Goal: Task Accomplishment & Management: Manage account settings

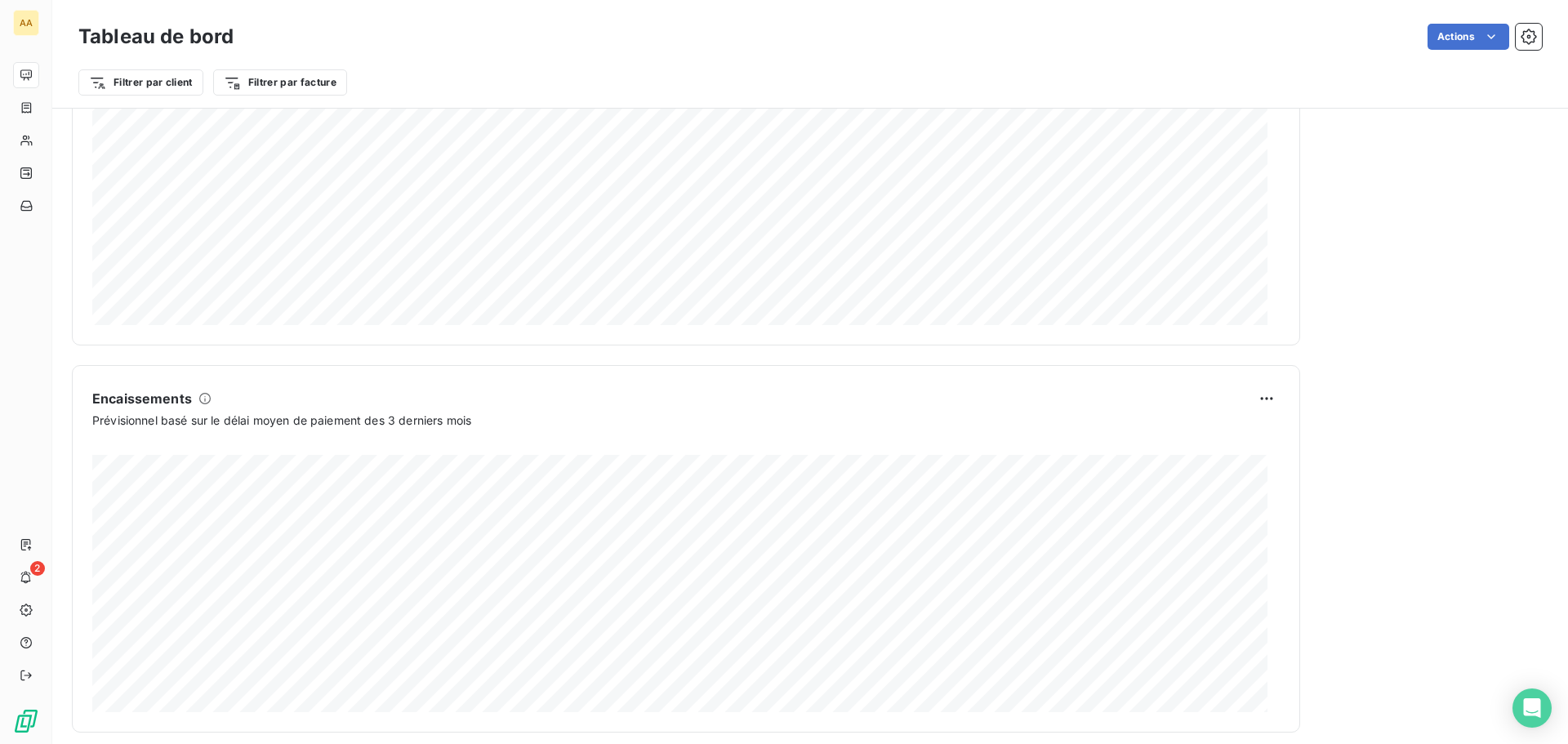
scroll to position [848, 0]
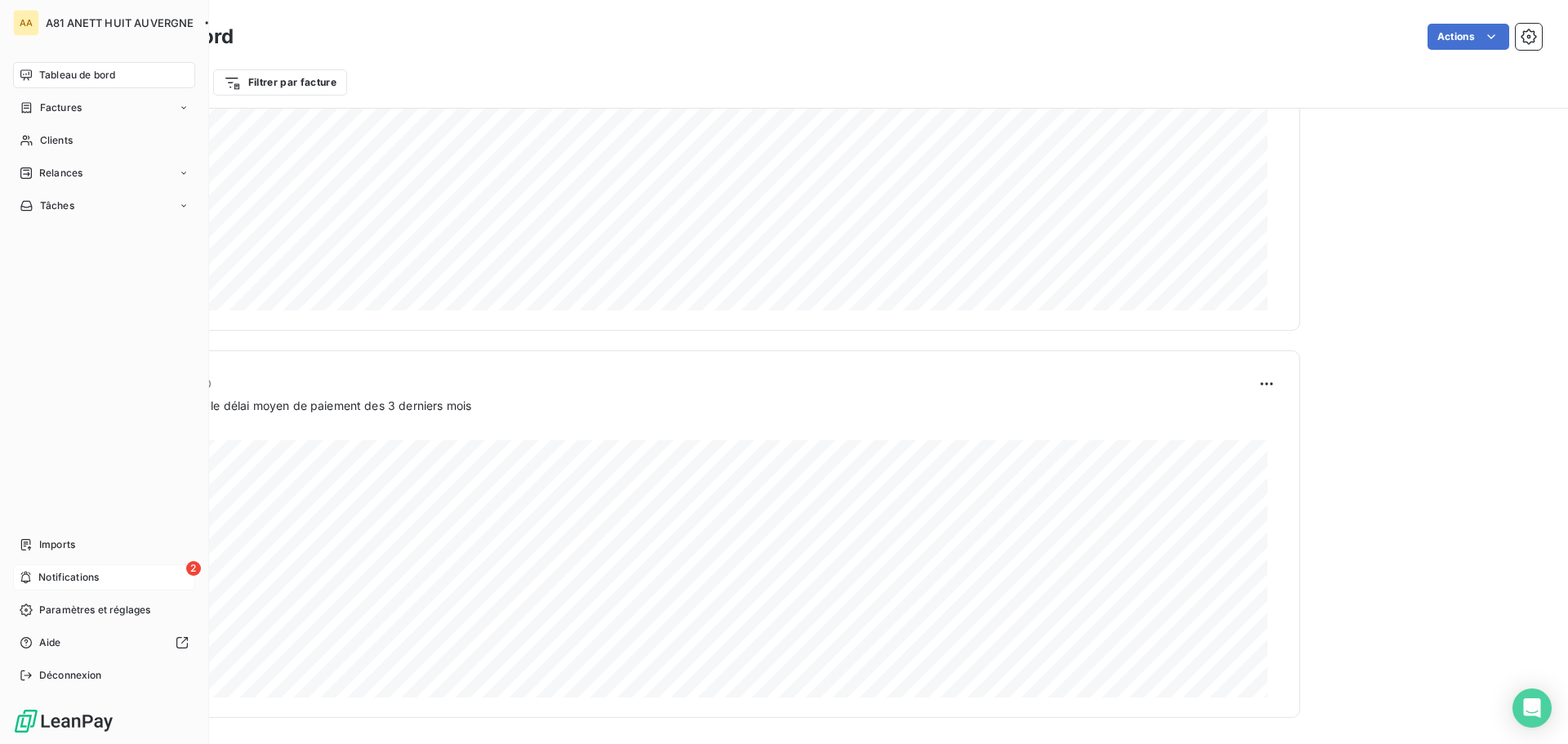
click at [58, 572] on span "Notifications" at bounding box center [68, 577] width 60 height 15
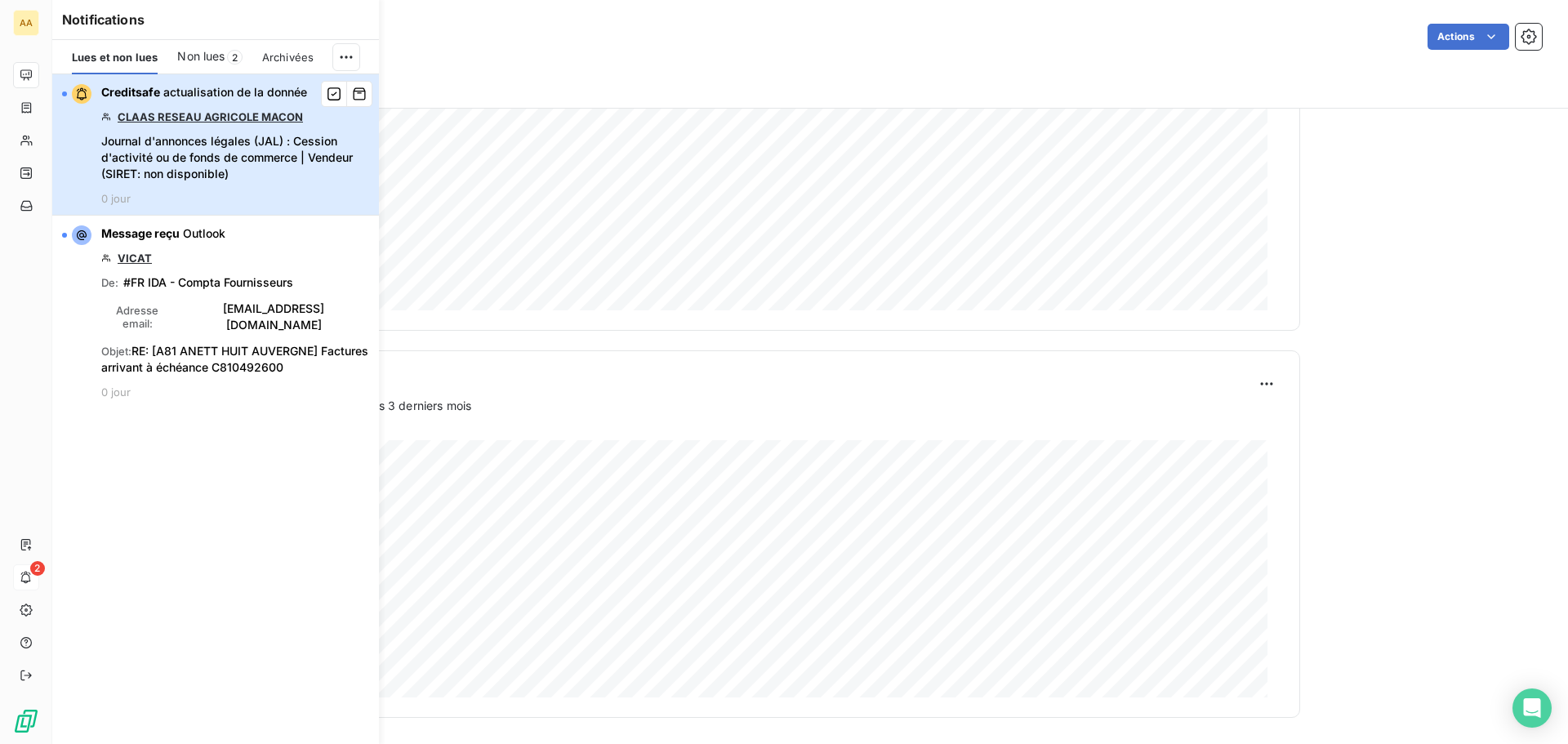
click at [184, 132] on div "Creditsafe actualisation de la donnée [PERSON_NAME] AGRICOLE MACON Journal d'an…" at bounding box center [234, 145] width 268 height 121
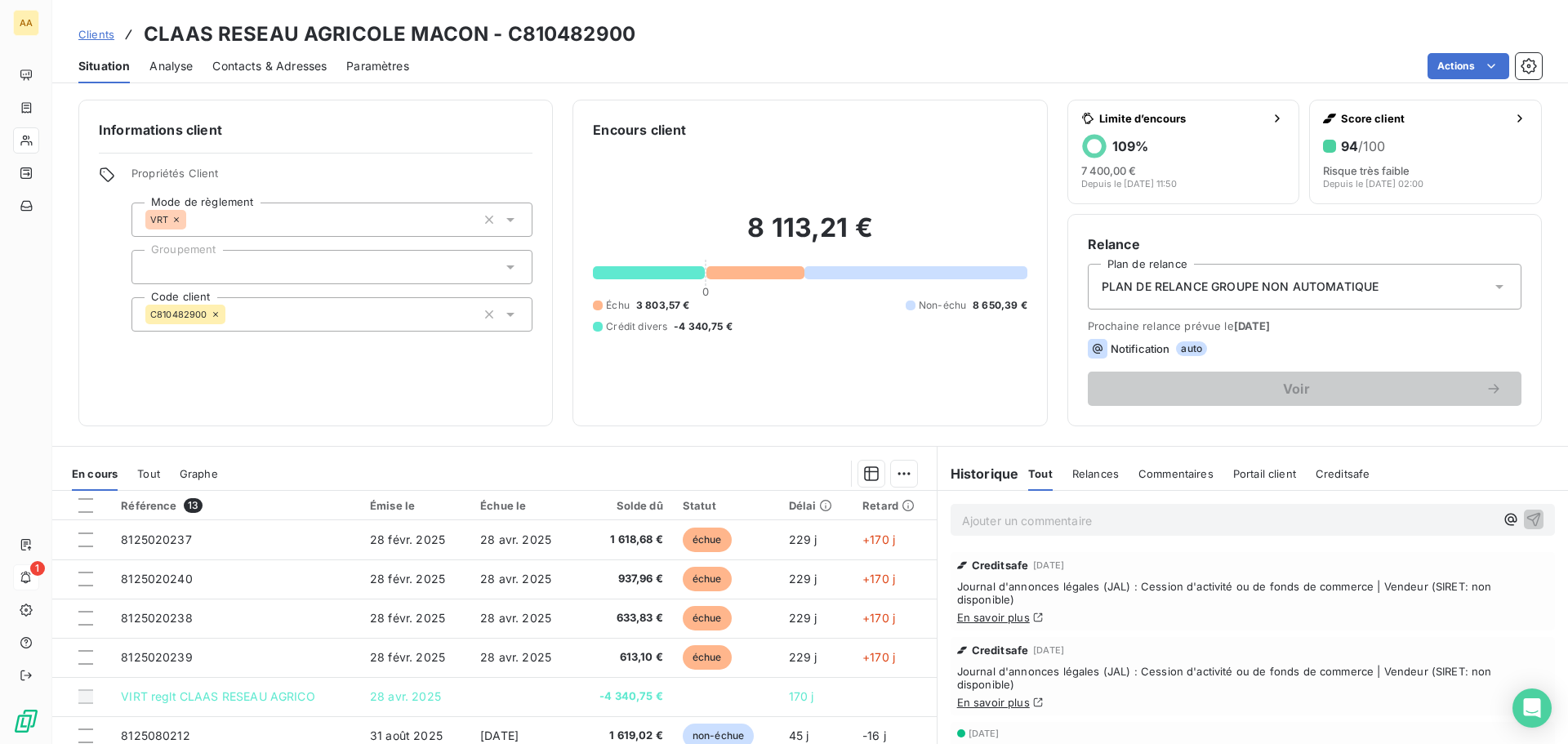
click at [990, 614] on link "En savoir plus" at bounding box center [993, 617] width 72 height 13
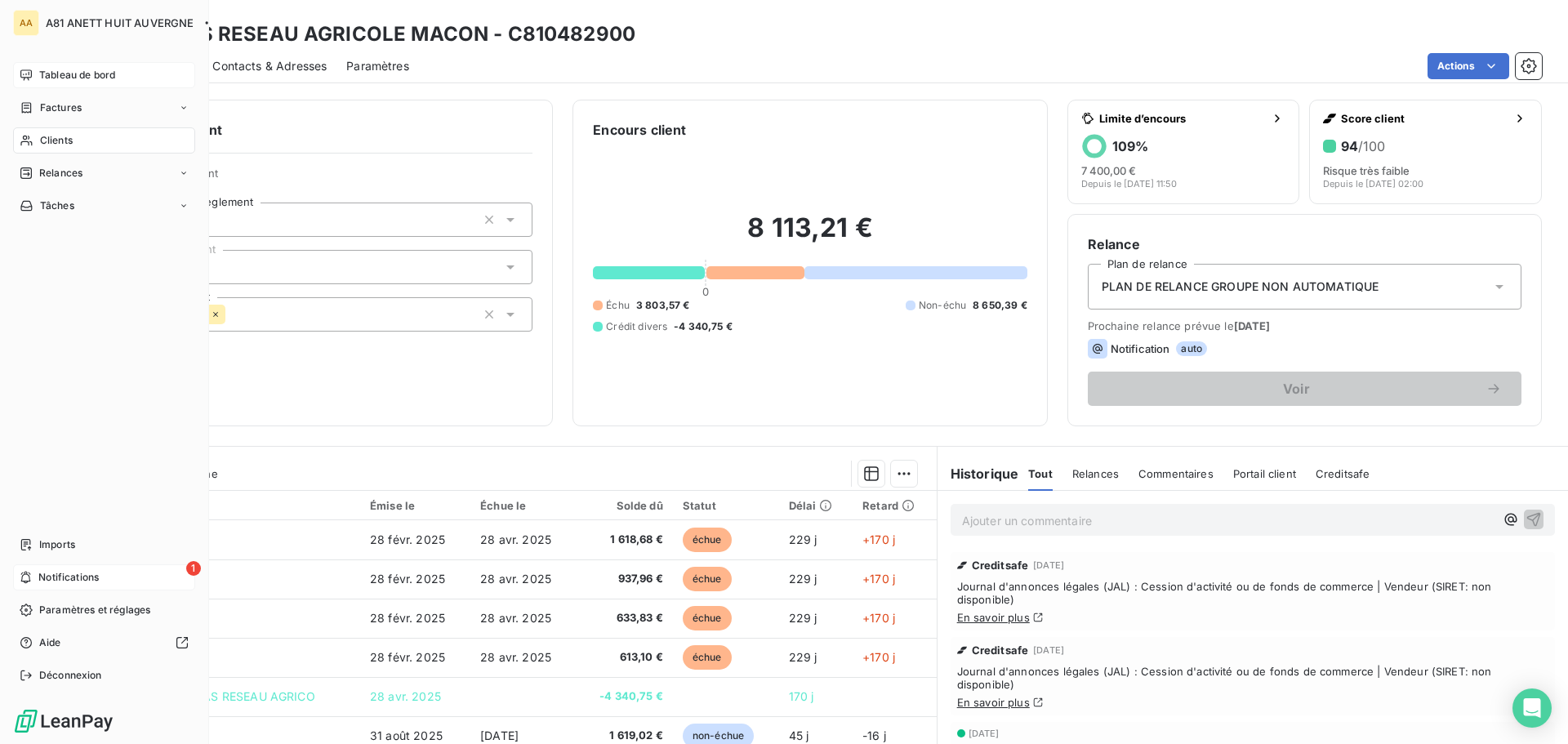
click at [68, 76] on span "Tableau de bord" at bounding box center [77, 75] width 76 height 15
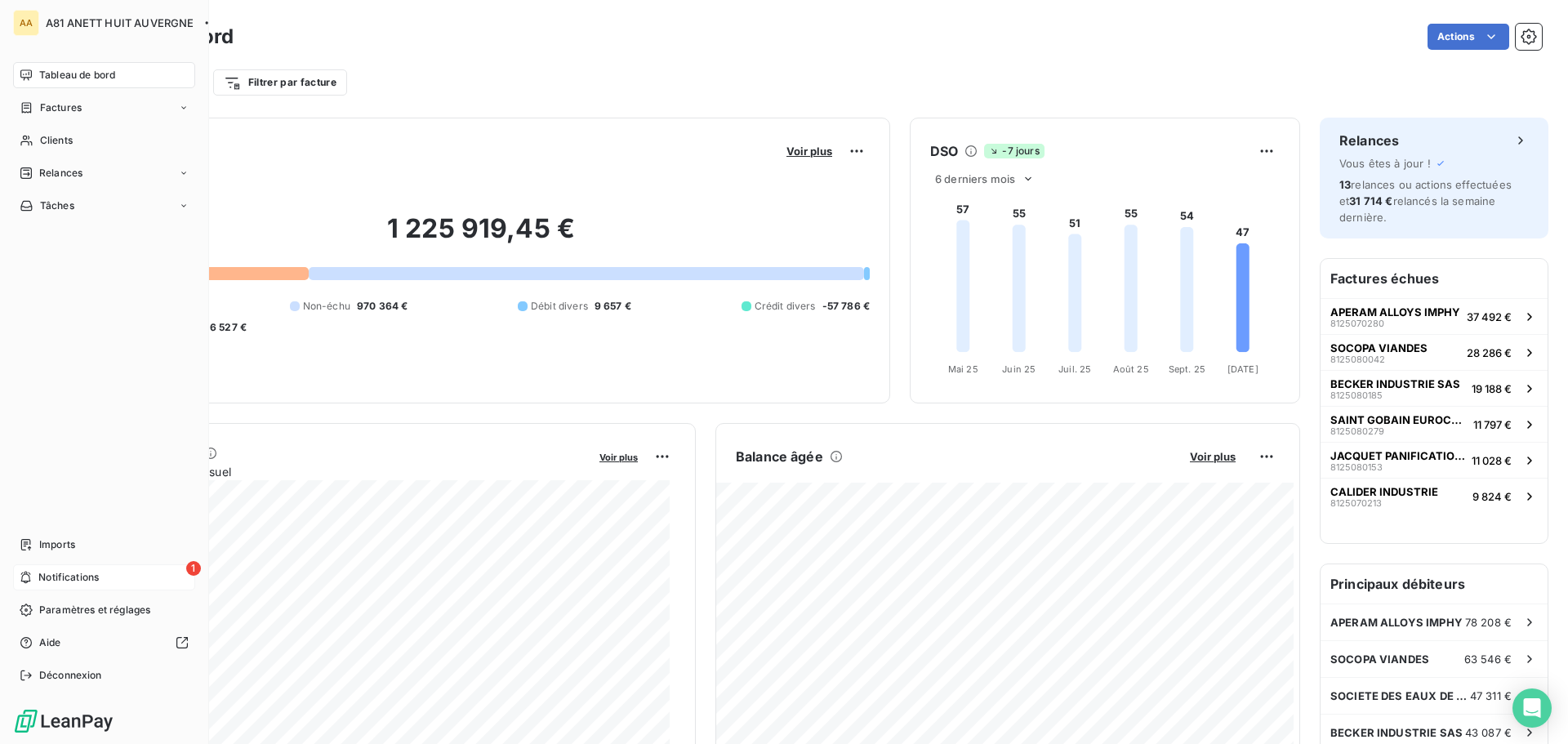
click at [67, 582] on span "Notifications" at bounding box center [68, 577] width 60 height 15
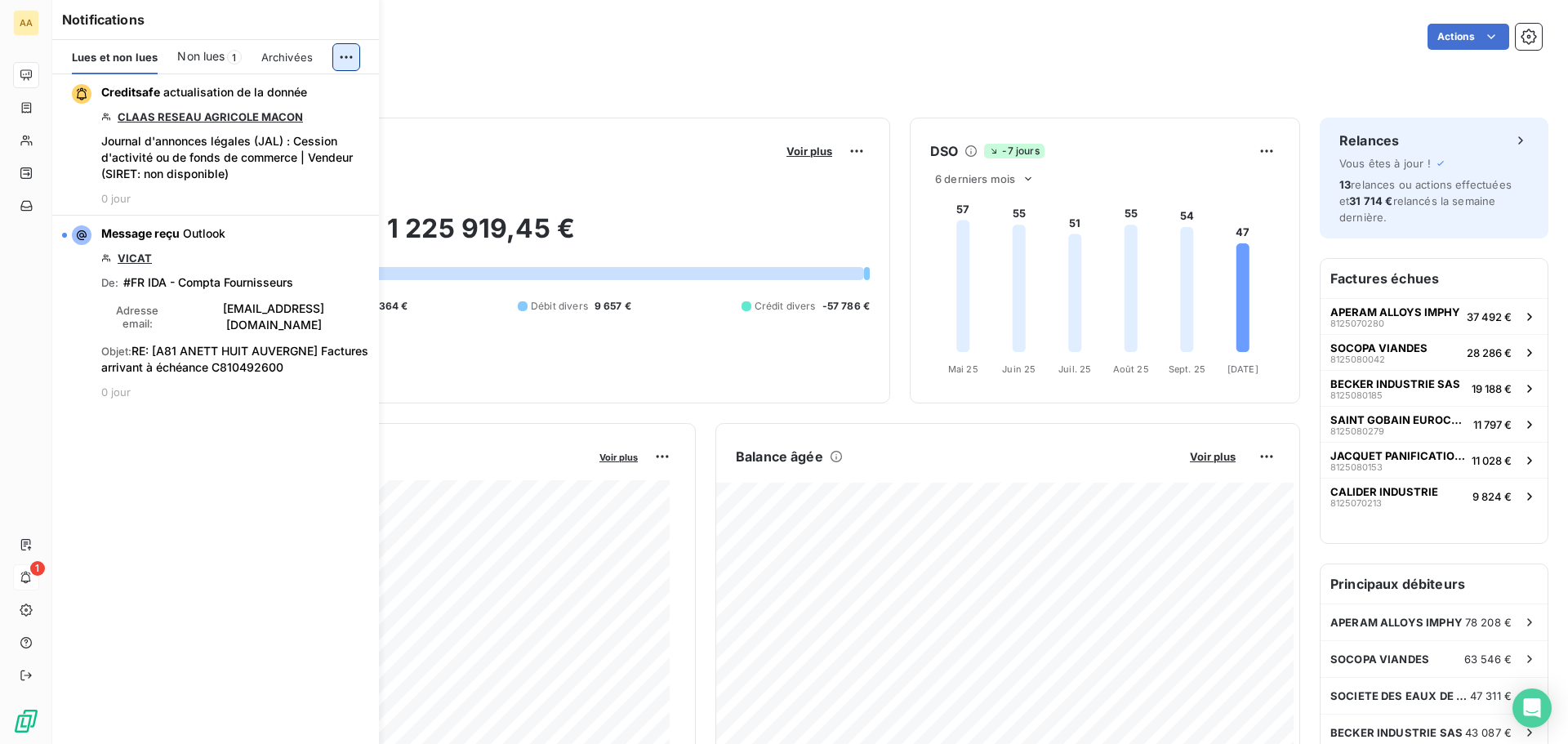
click at [341, 58] on html "AA 1 Tableau de bord Actions Filtrer par client Filtrer par facture Encours cli…" at bounding box center [784, 372] width 1568 height 744
click at [305, 113] on div "Tout archiver et marquer comme lu" at bounding box center [237, 123] width 228 height 26
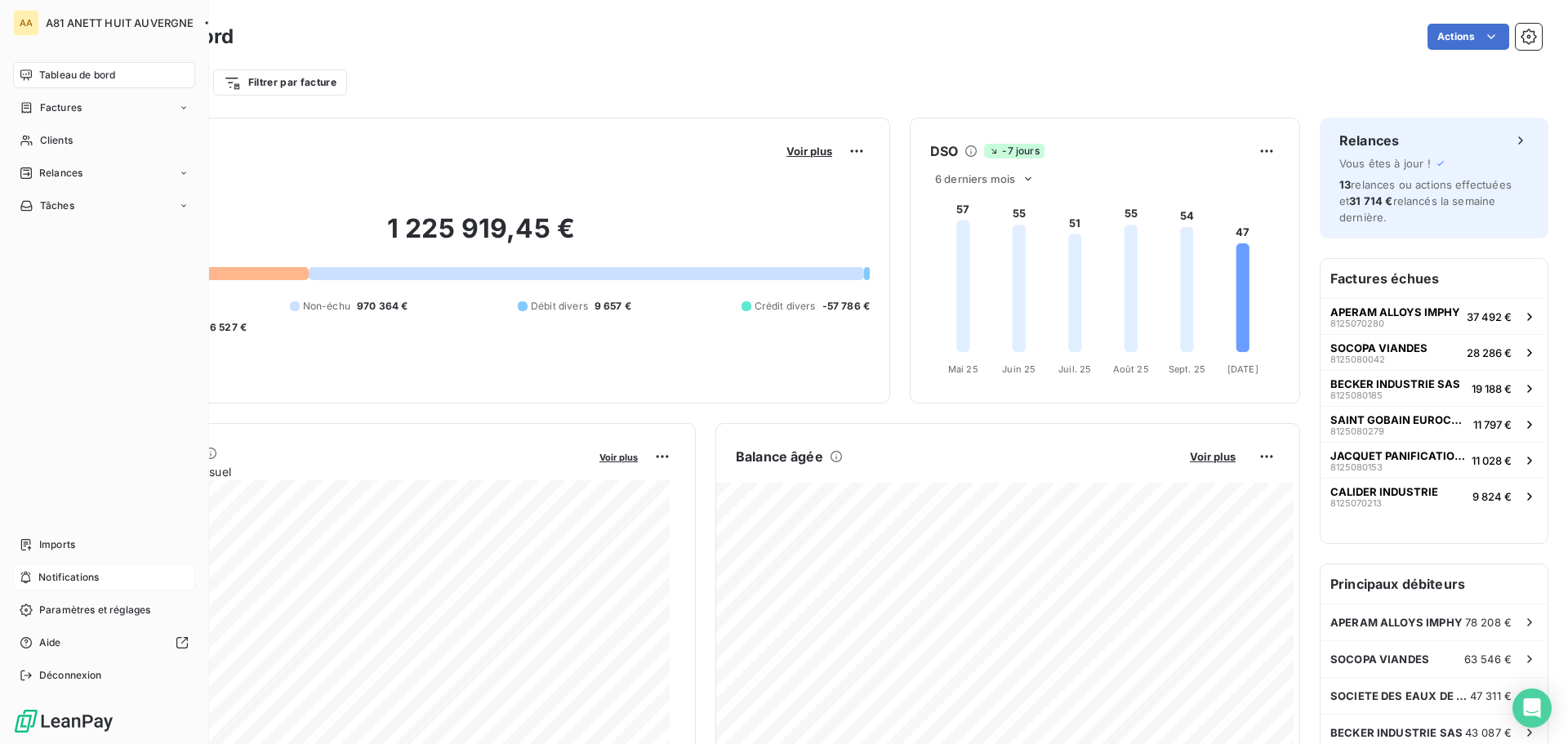
click at [64, 74] on span "Tableau de bord" at bounding box center [77, 75] width 76 height 15
